Goal: Task Accomplishment & Management: Use online tool/utility

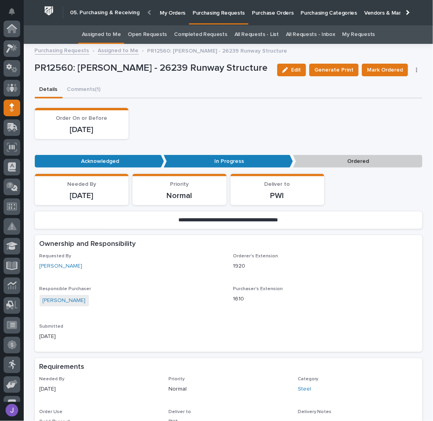
scroll to position [79, 0]
click at [203, 122] on div "Order On or Before [DATE]" at bounding box center [229, 123] width 388 height 31
click at [108, 34] on link "Assigned to Me" at bounding box center [101, 34] width 39 height 19
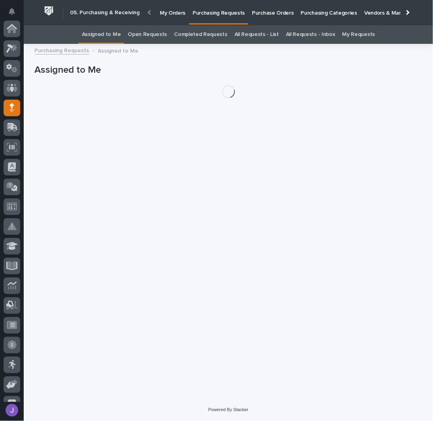
scroll to position [79, 0]
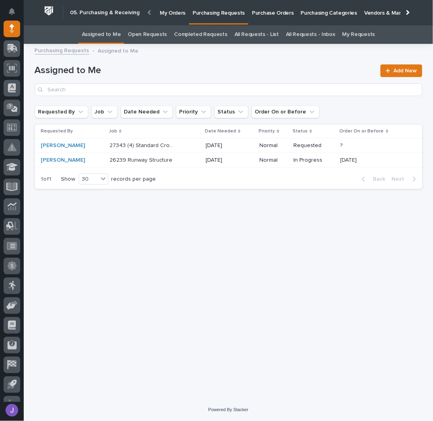
click at [184, 147] on div "27343 (4) Standard Crosswalks 27343 (4) Standard Crosswalks" at bounding box center [155, 145] width 90 height 13
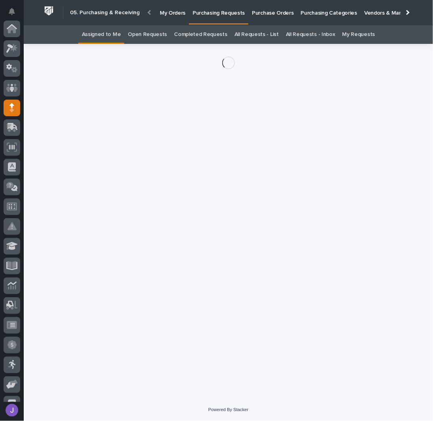
scroll to position [79, 0]
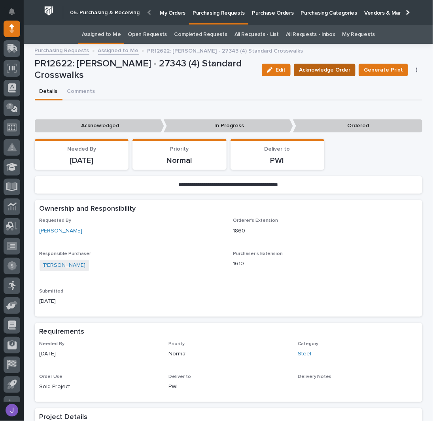
click at [325, 70] on span "Acknowledge Order" at bounding box center [324, 69] width 51 height 9
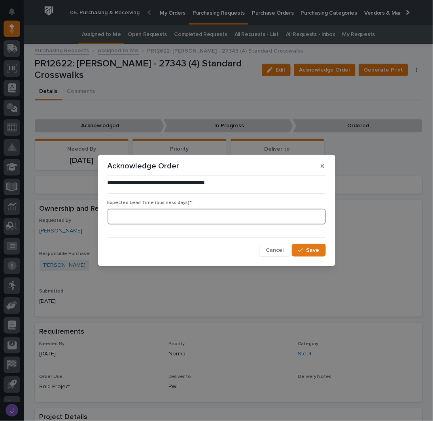
click at [150, 217] on input at bounding box center [217, 217] width 218 height 16
type input "0"
click at [316, 251] on span "Save" at bounding box center [313, 250] width 13 height 7
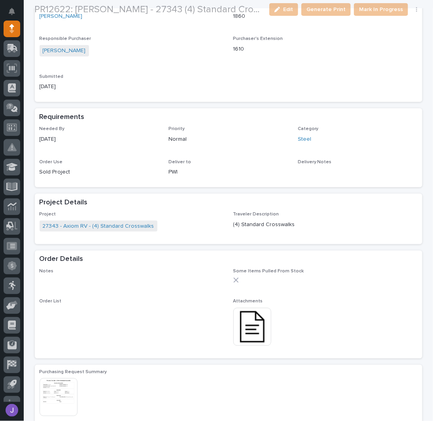
scroll to position [308, 0]
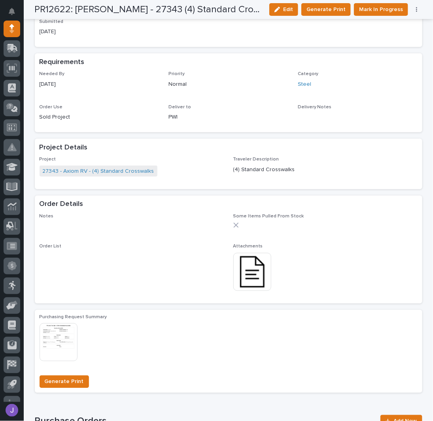
click at [241, 277] on img at bounding box center [252, 272] width 38 height 38
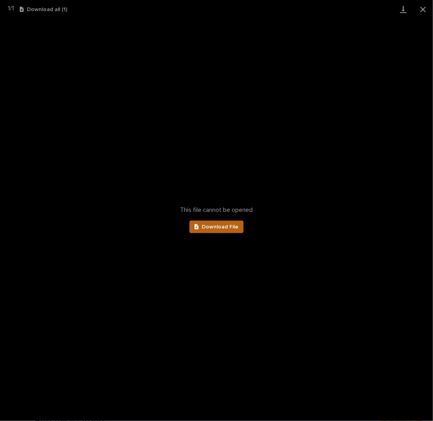
click at [215, 232] on link "Download File" at bounding box center [217, 227] width 55 height 13
click at [420, 11] on button "Close gallery" at bounding box center [424, 9] width 20 height 19
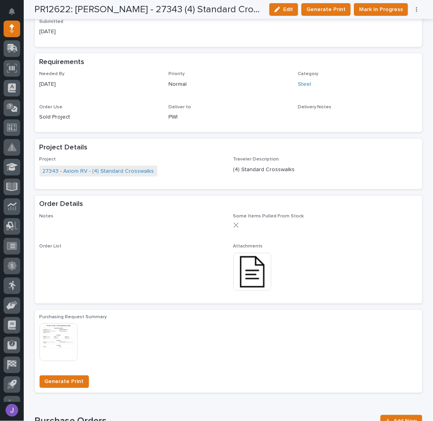
scroll to position [413, 0]
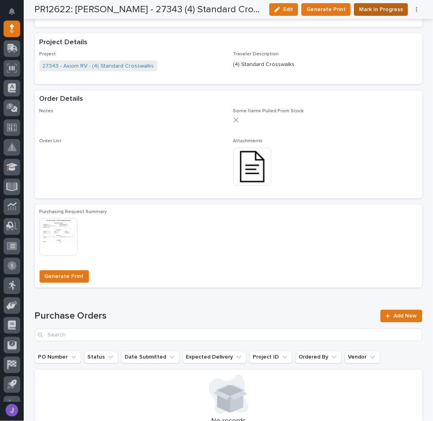
click at [368, 10] on span "Mark In Progress" at bounding box center [381, 9] width 44 height 9
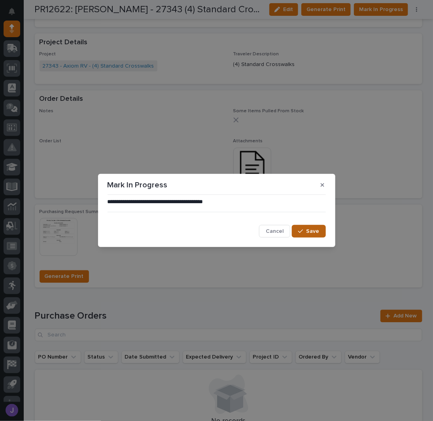
click at [304, 231] on div "button" at bounding box center [302, 232] width 8 height 6
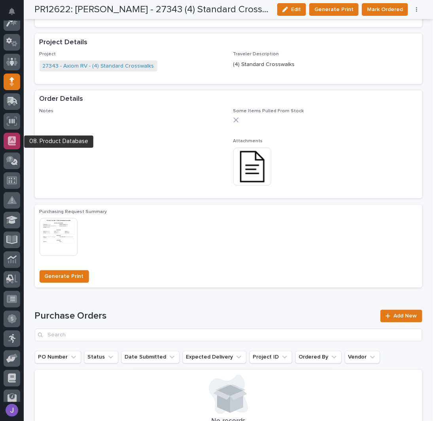
scroll to position [0, 0]
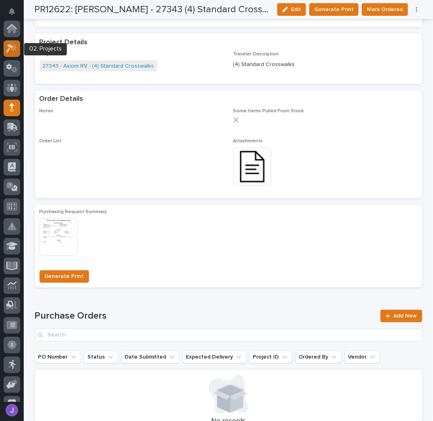
click at [13, 51] on icon at bounding box center [14, 48] width 7 height 8
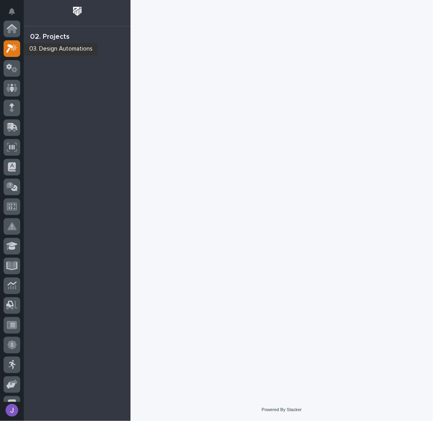
scroll to position [20, 0]
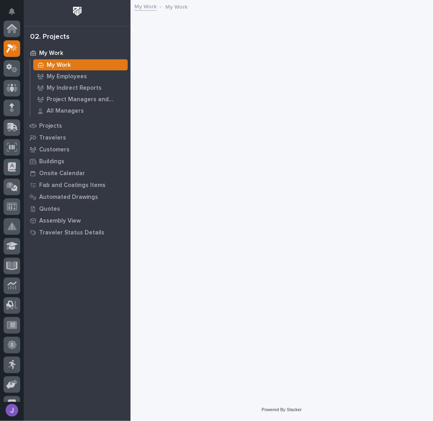
scroll to position [20, 0]
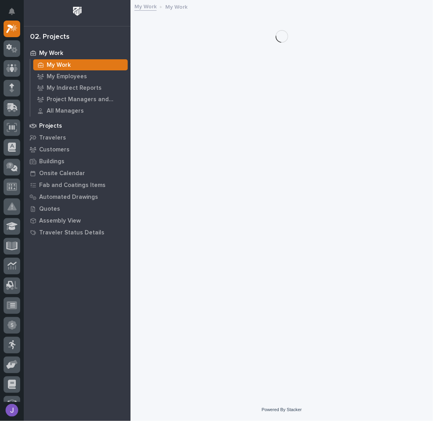
click at [62, 122] on div "Projects" at bounding box center [77, 125] width 103 height 11
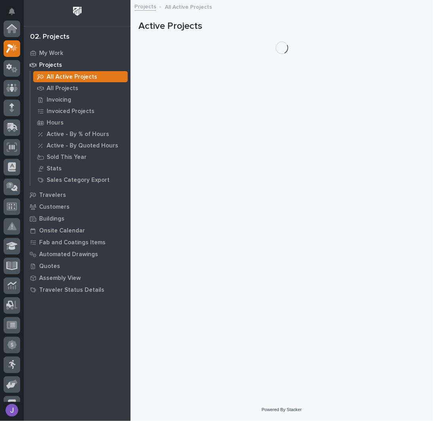
scroll to position [20, 0]
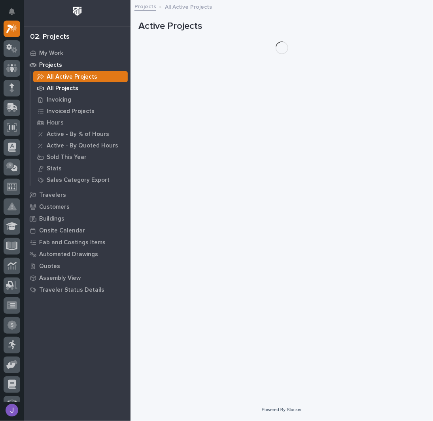
click at [56, 90] on p "All Projects" at bounding box center [63, 88] width 32 height 7
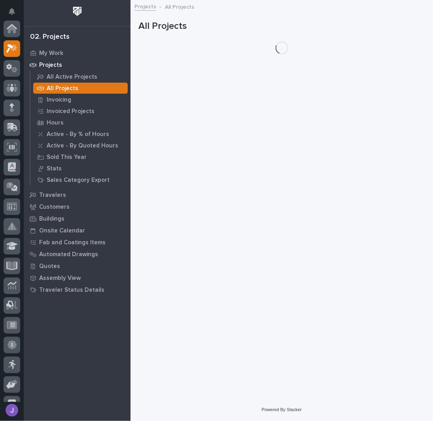
scroll to position [20, 0]
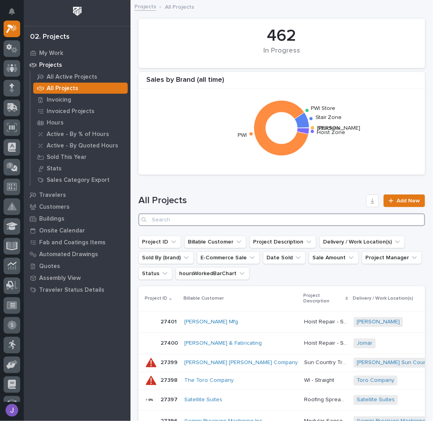
click at [194, 217] on input "Search" at bounding box center [282, 220] width 287 height 13
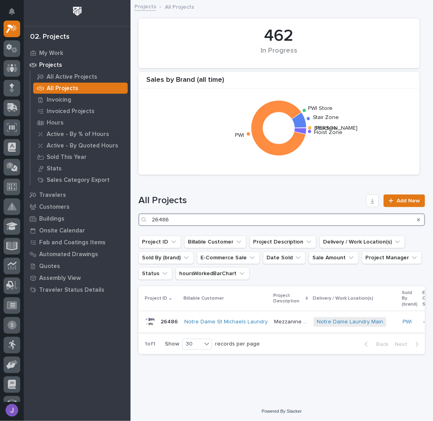
type input "26486"
click at [285, 318] on p "Mezzanine Components" at bounding box center [291, 321] width 35 height 8
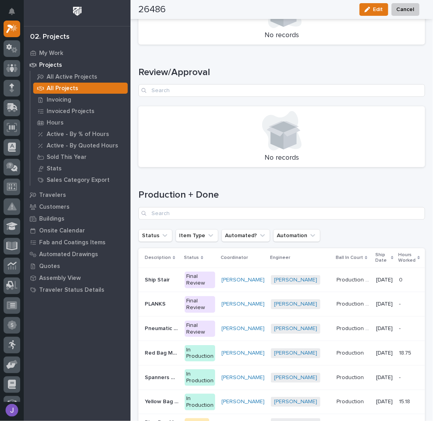
scroll to position [1201, 0]
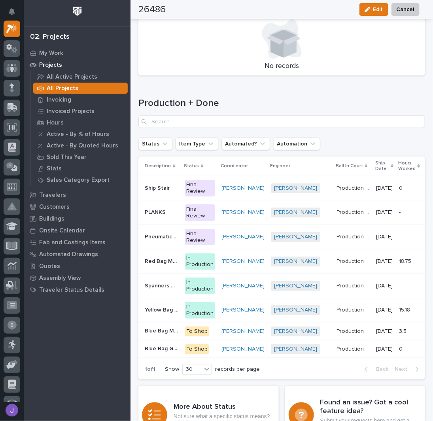
click at [157, 188] on p "Ship Stair" at bounding box center [158, 188] width 27 height 8
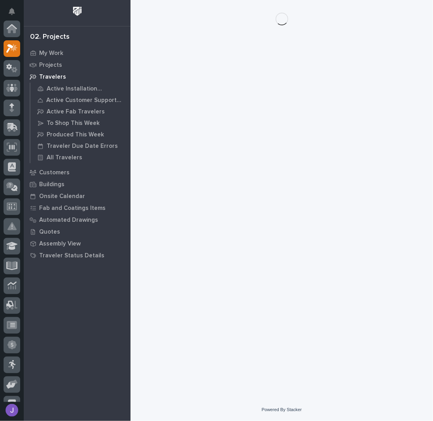
scroll to position [20, 0]
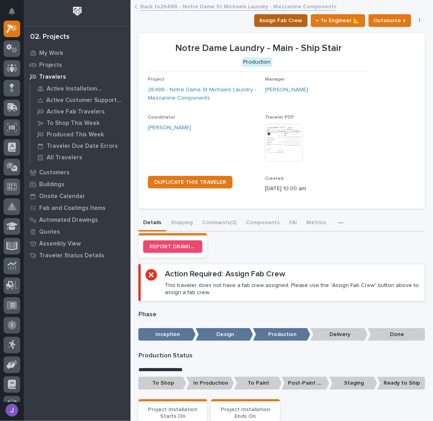
click at [270, 22] on span "Assign Fab Crew" at bounding box center [281, 20] width 43 height 9
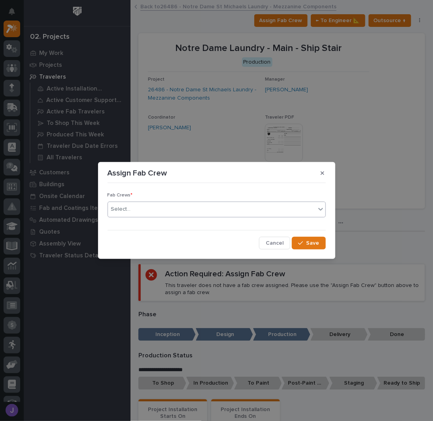
click at [150, 211] on div "Select..." at bounding box center [212, 209] width 208 height 13
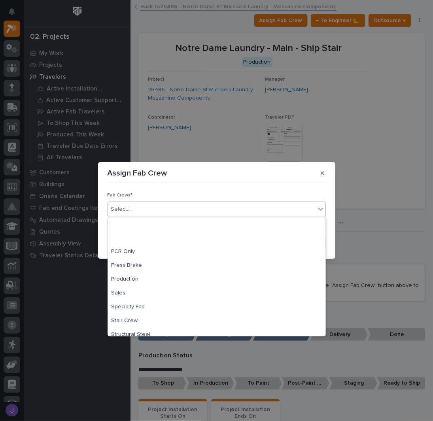
scroll to position [186, 0]
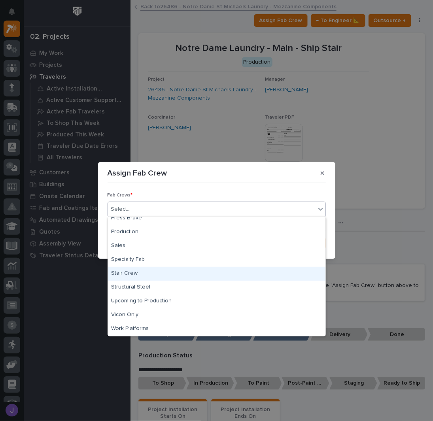
click at [138, 272] on div "Stair Crew" at bounding box center [217, 274] width 218 height 14
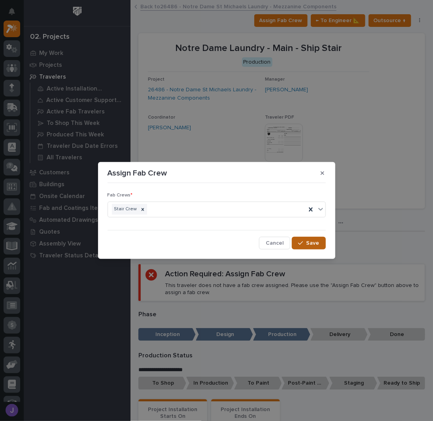
click at [309, 245] on span "Save" at bounding box center [313, 243] width 13 height 7
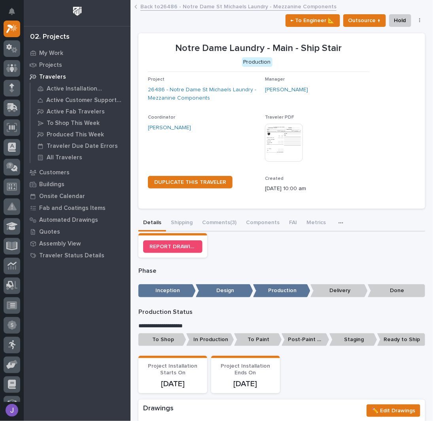
click at [177, 4] on link "Back to 26486 - [GEOGRAPHIC_DATA] - Mezzanine Components" at bounding box center [238, 6] width 196 height 9
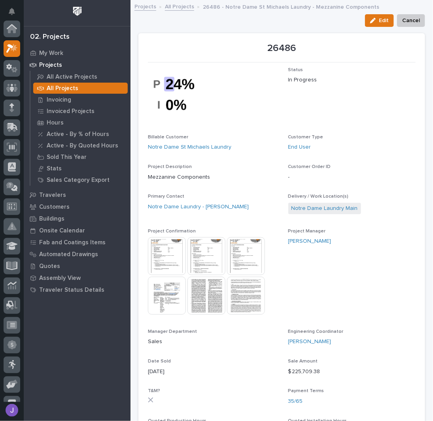
scroll to position [20, 0]
click at [173, 8] on link "All Projects" at bounding box center [179, 6] width 29 height 9
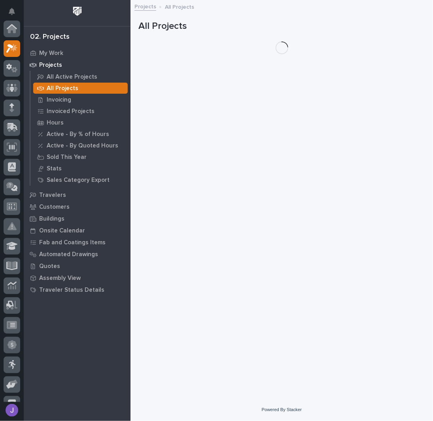
scroll to position [20, 0]
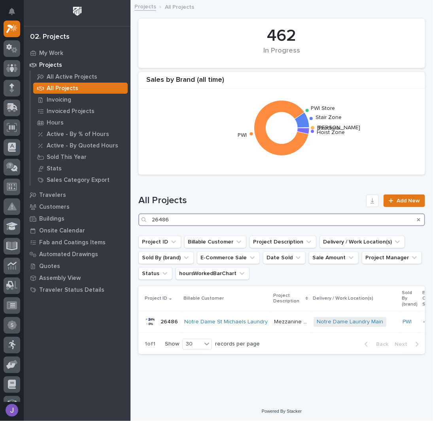
click at [173, 222] on input "26486" at bounding box center [282, 220] width 287 height 13
type input "2"
type input "27297"
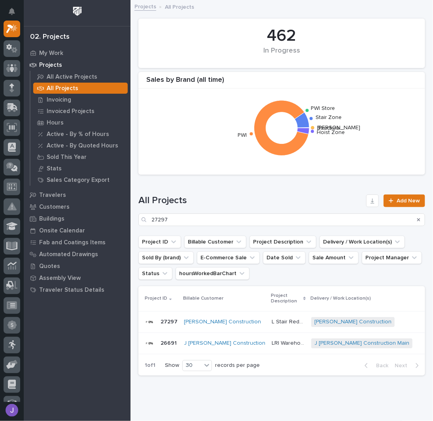
click at [272, 320] on p "L Stair Redox Bio-Nutrients" at bounding box center [289, 321] width 35 height 8
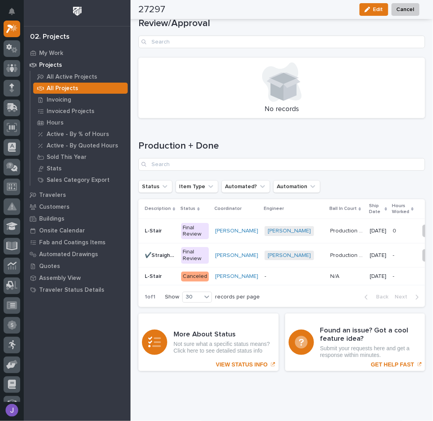
scroll to position [1120, 0]
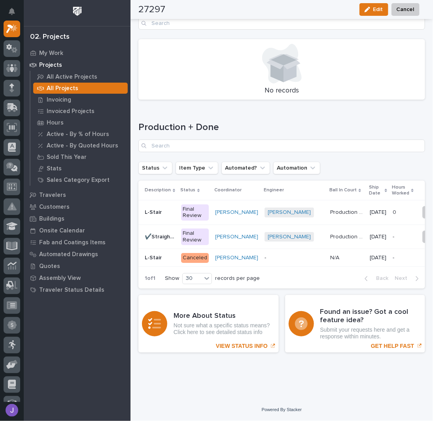
click at [197, 209] on div "Final Review" at bounding box center [195, 213] width 28 height 17
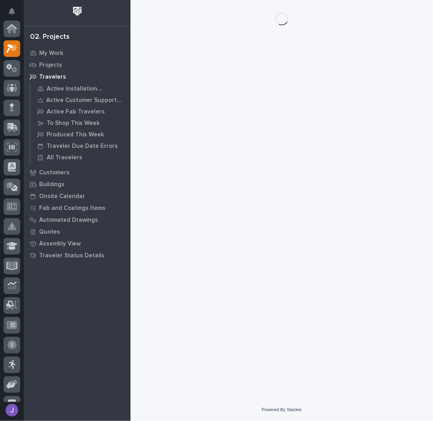
scroll to position [20, 0]
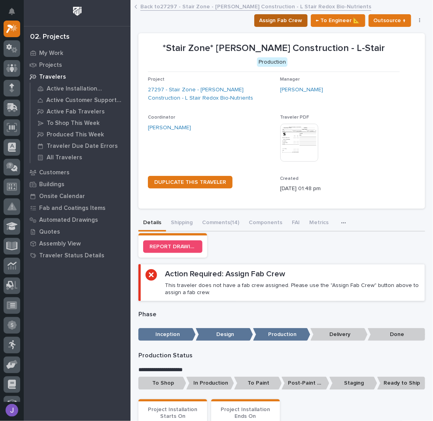
click at [263, 21] on span "Assign Fab Crew" at bounding box center [281, 20] width 43 height 9
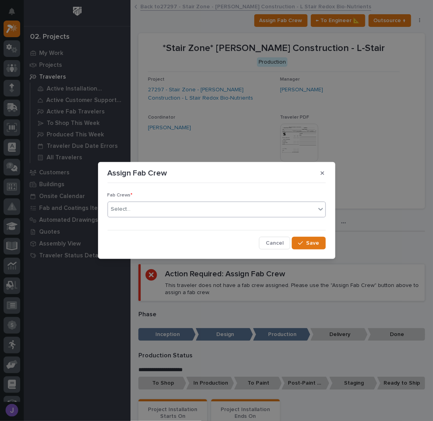
click at [171, 205] on div "Select..." at bounding box center [212, 209] width 208 height 13
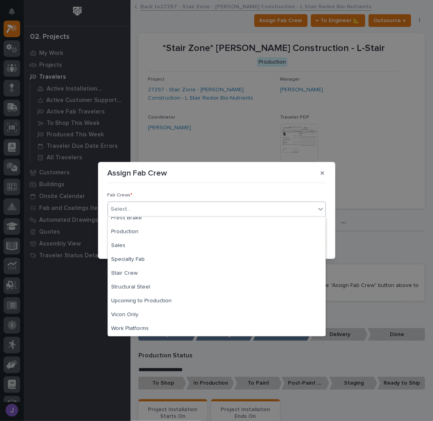
scroll to position [186, 0]
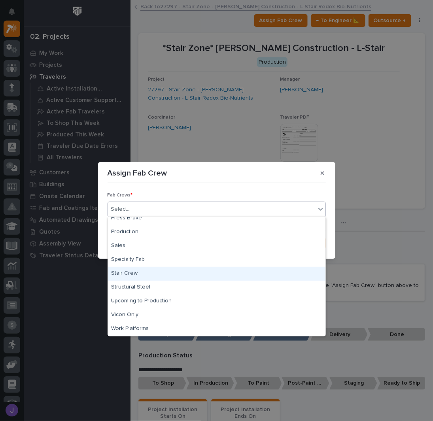
click at [143, 272] on div "Stair Crew" at bounding box center [217, 274] width 218 height 14
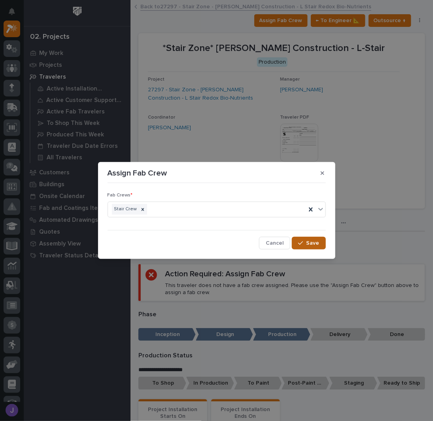
click at [304, 239] on button "Save" at bounding box center [309, 243] width 34 height 13
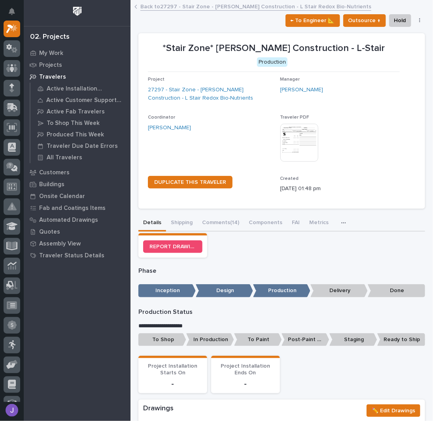
click at [168, 337] on p "To Shop" at bounding box center [163, 340] width 48 height 13
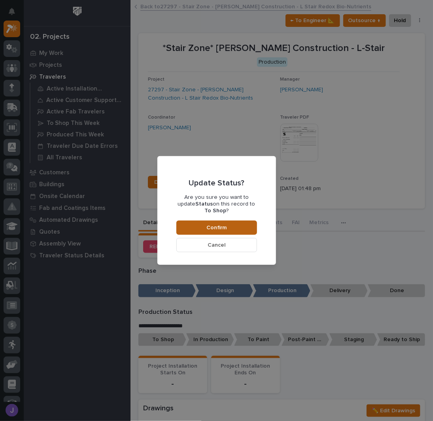
click at [211, 225] on span "Confirm" at bounding box center [217, 227] width 20 height 7
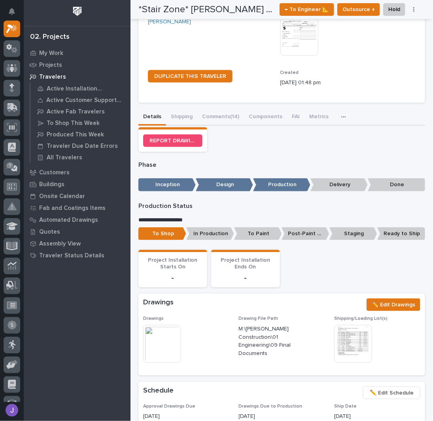
scroll to position [0, 0]
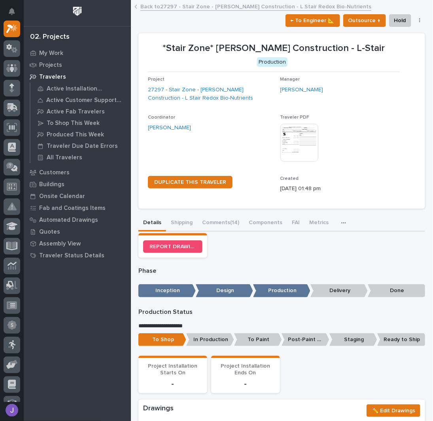
click at [97, 364] on div "My Work Projects Travelers Active Installation Travelers Active Customer Suppor…" at bounding box center [77, 234] width 107 height 374
click at [99, 12] on div at bounding box center [77, 13] width 107 height 26
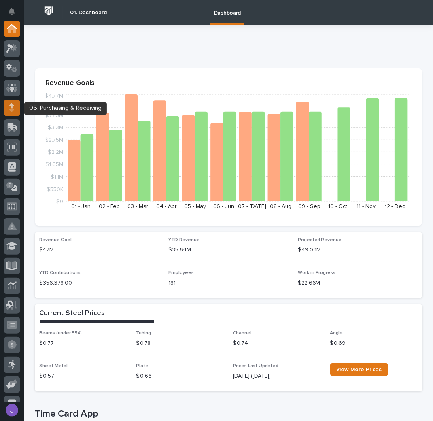
click at [18, 106] on div at bounding box center [12, 108] width 17 height 17
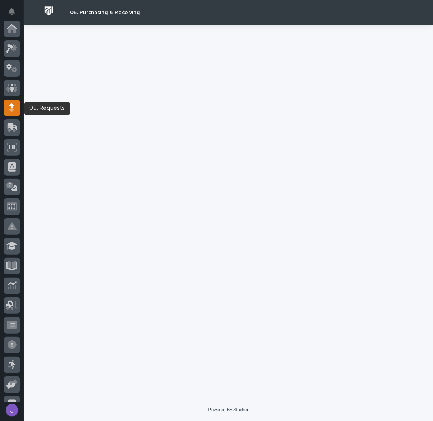
scroll to position [79, 0]
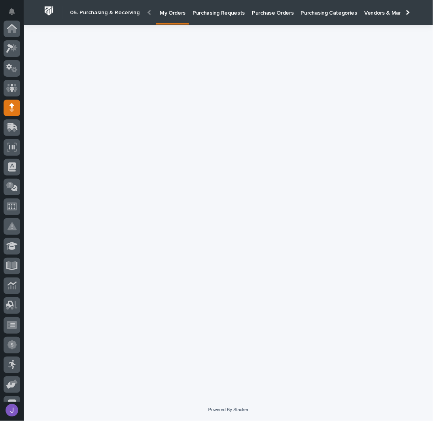
scroll to position [79, 0]
